Goal: Contribute content: Add original content to the website for others to see

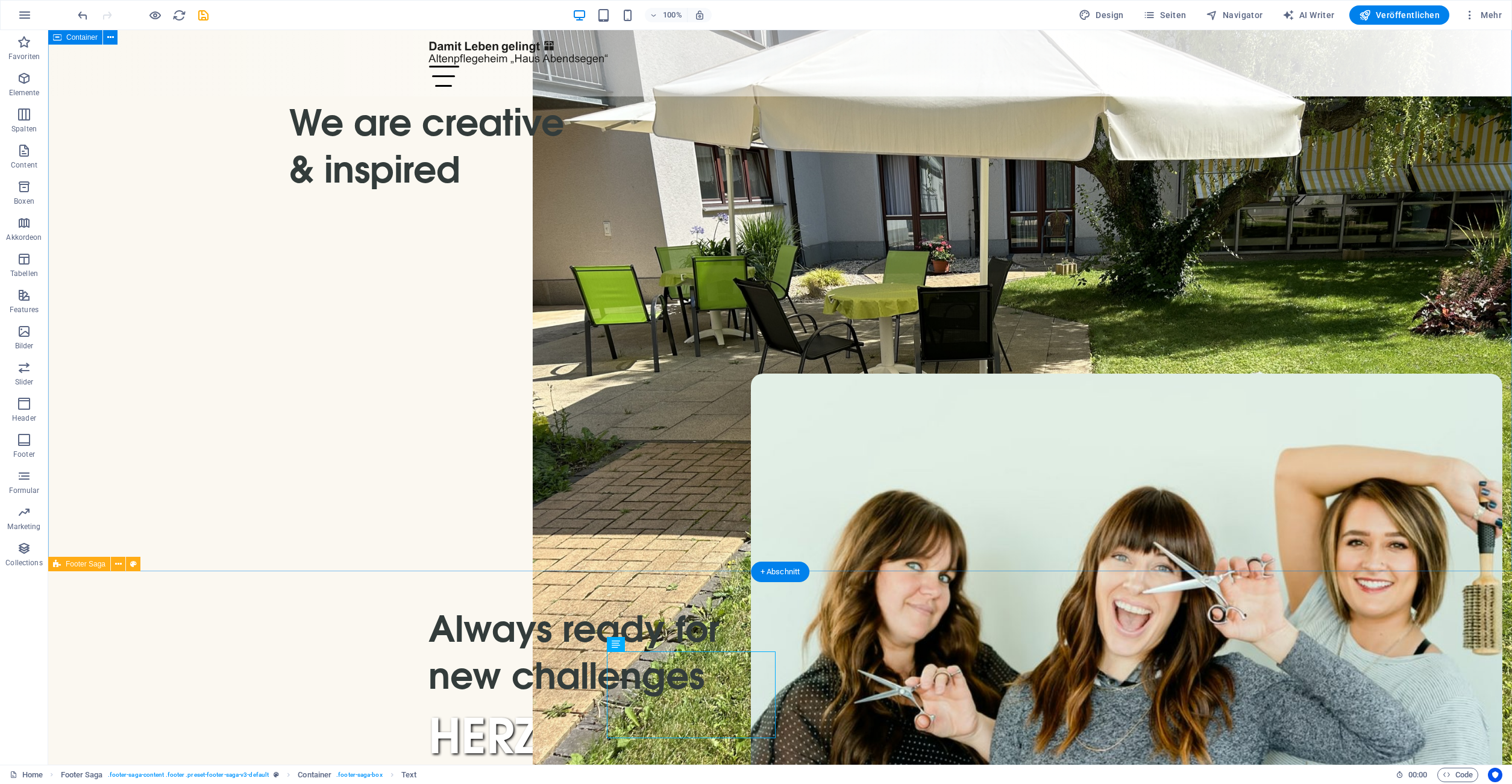
scroll to position [5011, 0]
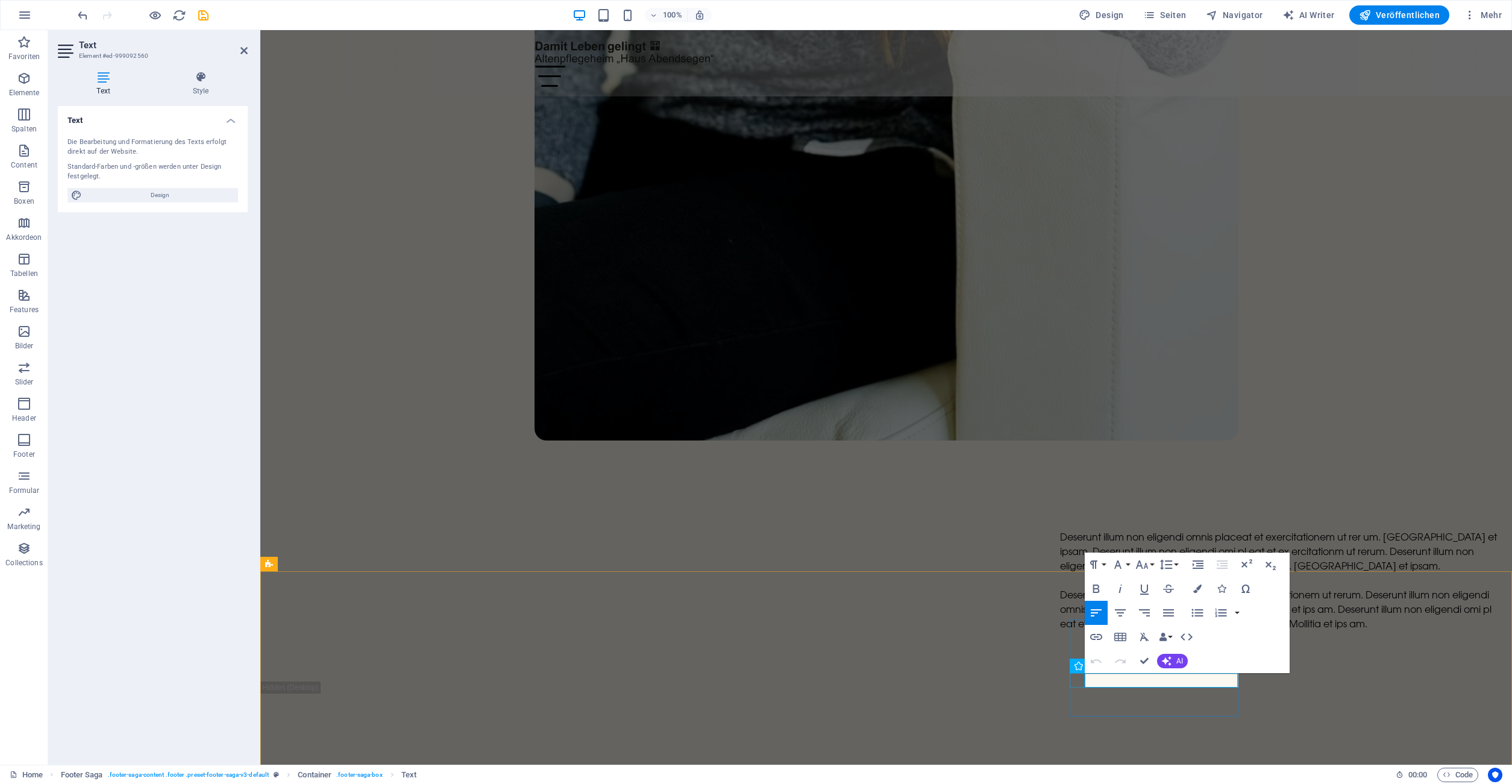
drag, startPoint x: 1139, startPoint y: 680, endPoint x: 1070, endPoint y: 678, distance: 69.0
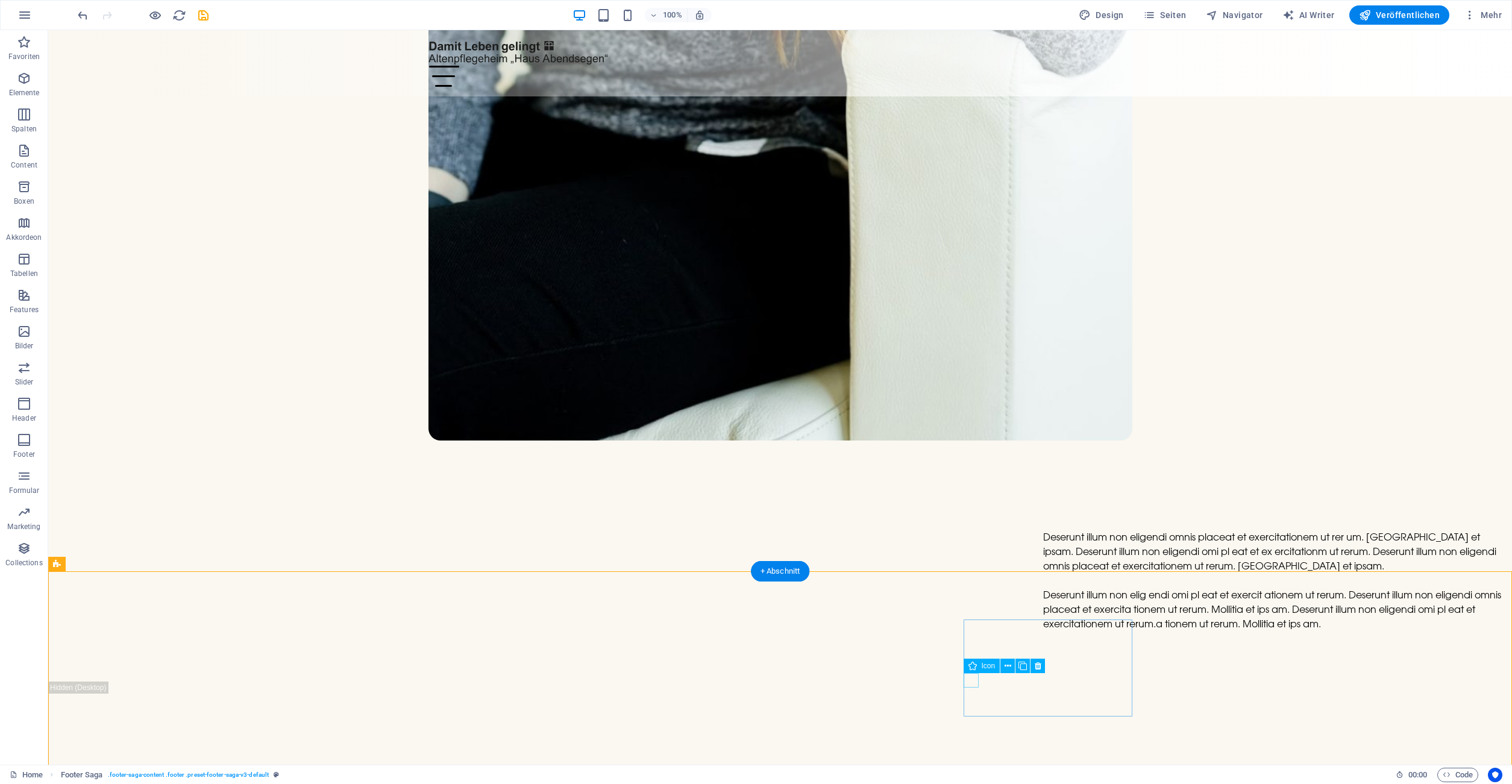
click at [202, 17] on icon "save" at bounding box center [203, 15] width 14 height 14
